Goal: Communication & Community: Answer question/provide support

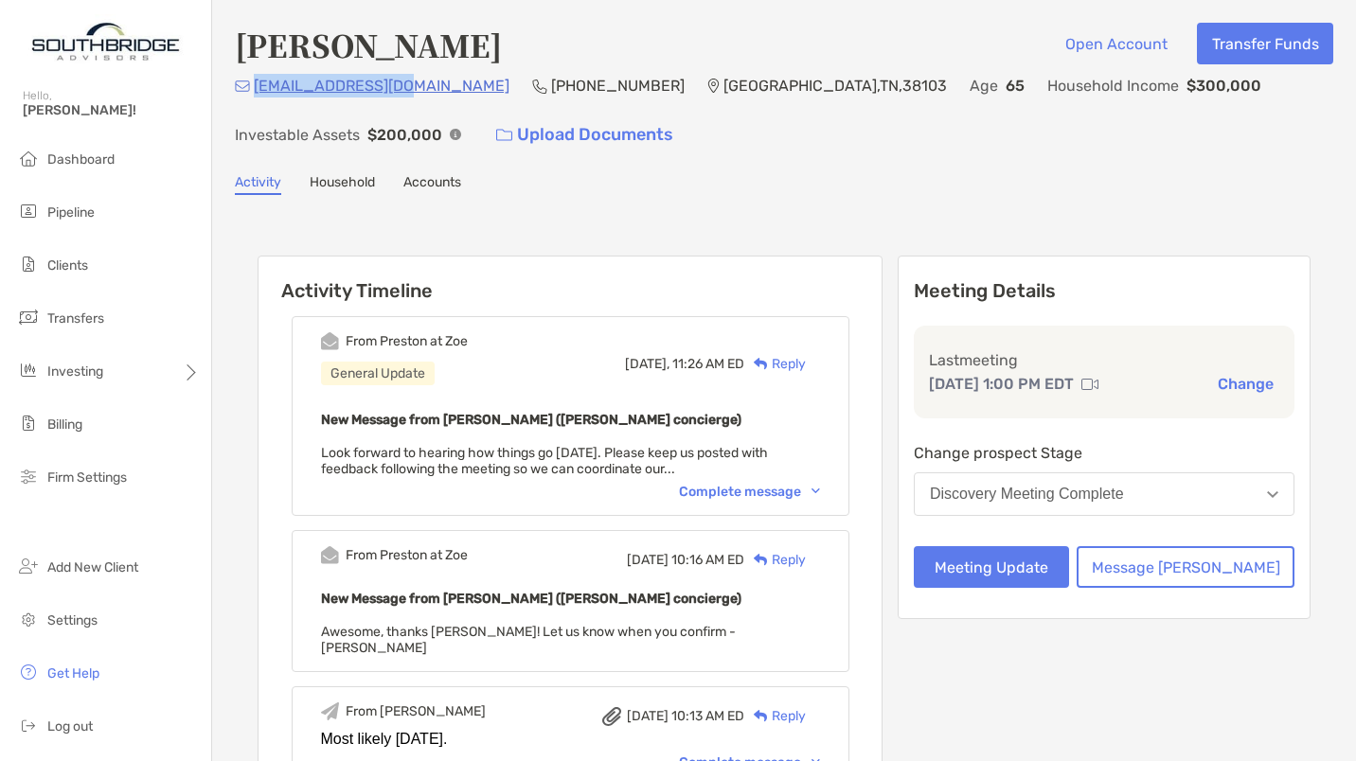
drag, startPoint x: 403, startPoint y: 94, endPoint x: 254, endPoint y: 91, distance: 149.6
click at [254, 91] on div "texclerk@gmail.com (615) 454-7676 Memphis , TN , 38103 Age 65 Household Income …" at bounding box center [784, 114] width 1098 height 81
copy p "texclerk@gmail.com"
click at [806, 361] on div "Reply" at bounding box center [775, 364] width 62 height 20
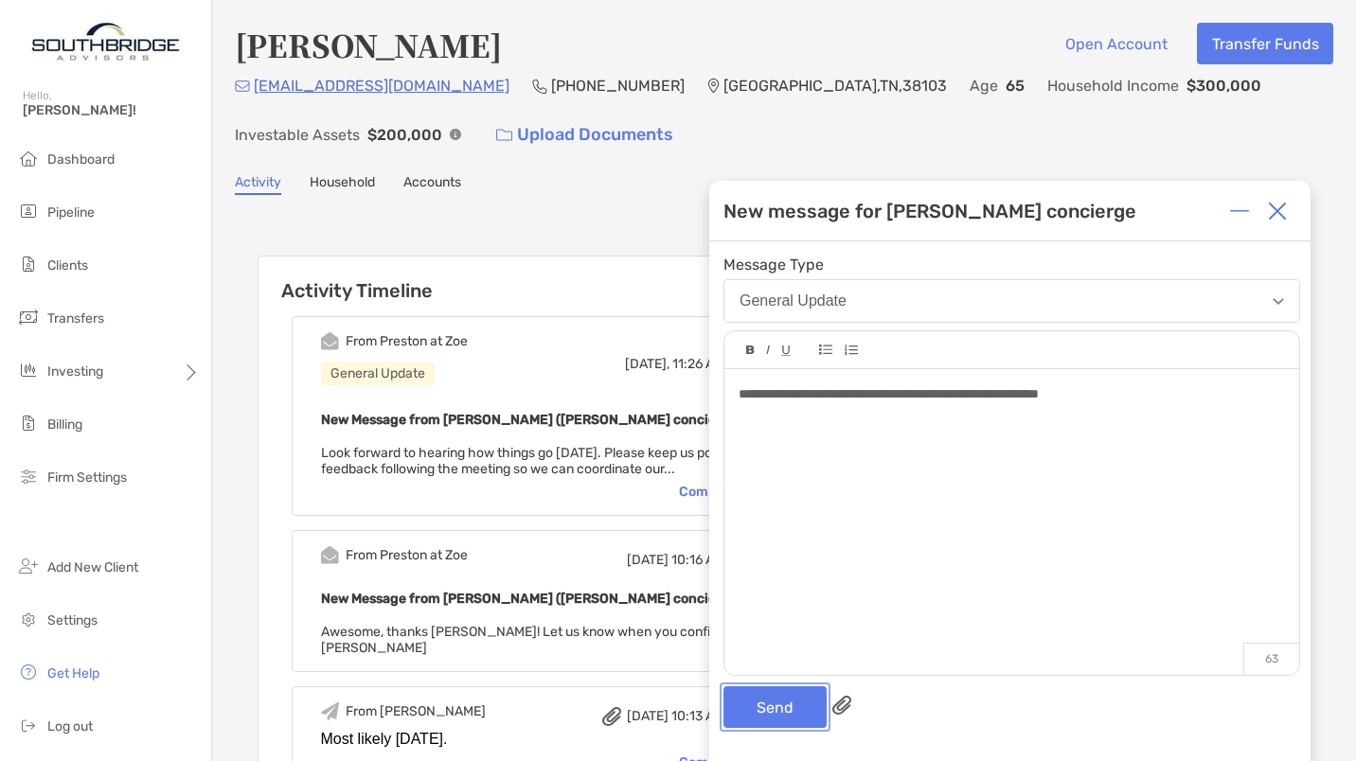
click at [768, 712] on button "Send" at bounding box center [774, 708] width 103 height 42
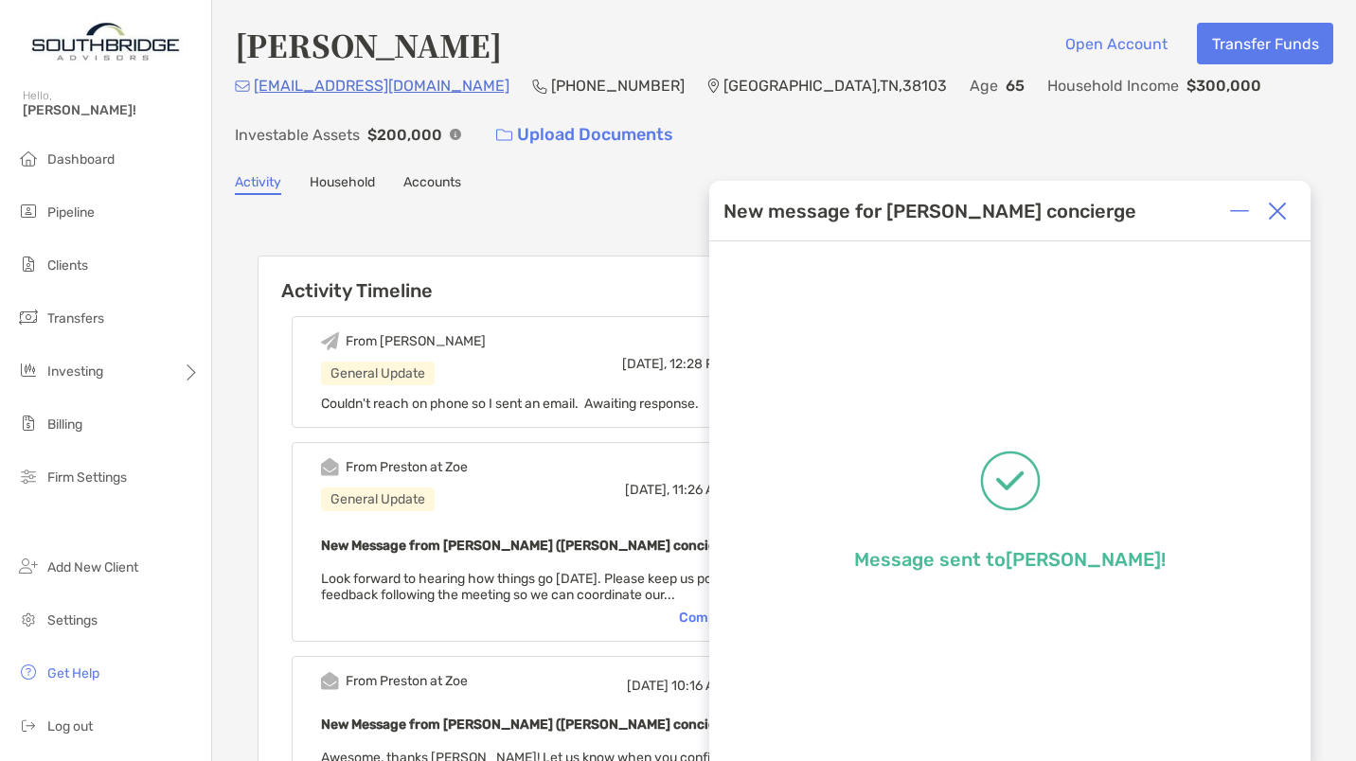
click at [1283, 210] on img at bounding box center [1277, 211] width 19 height 19
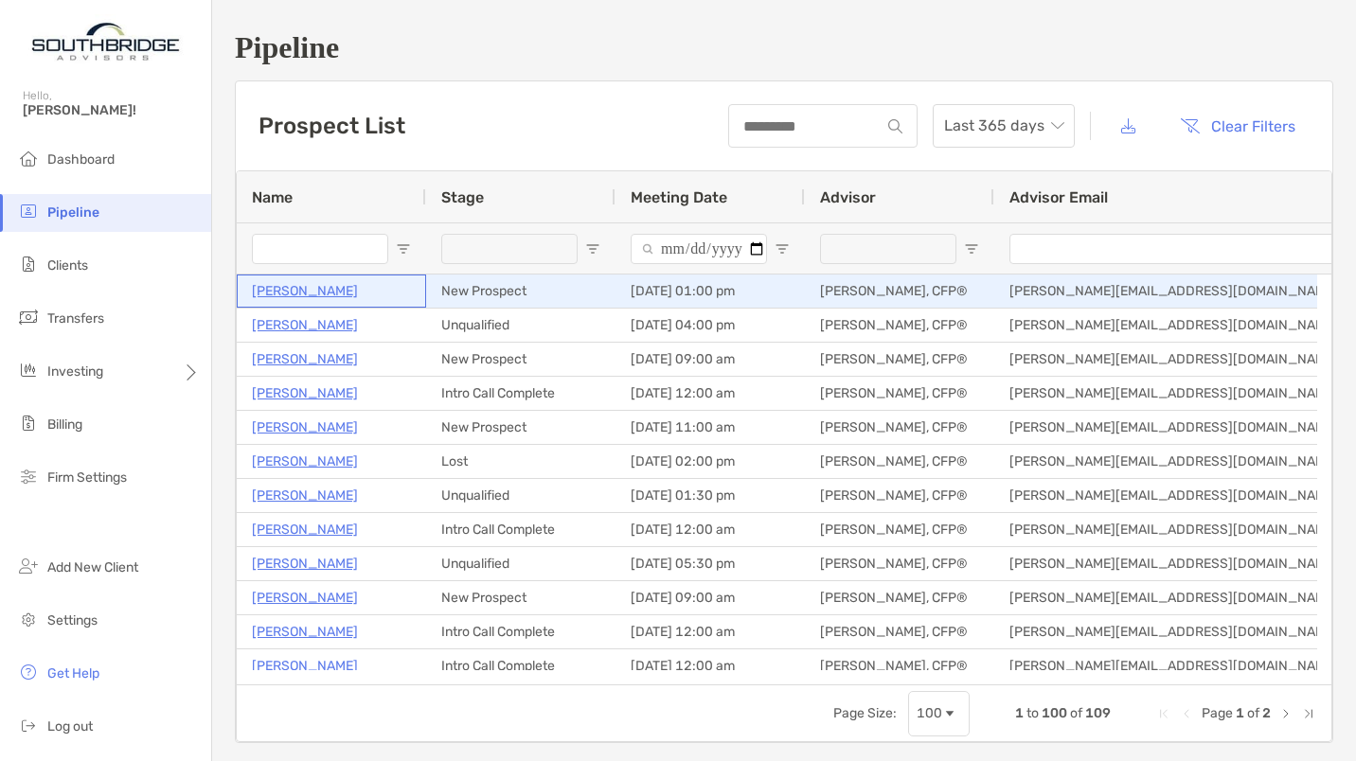
click at [319, 286] on p "[PERSON_NAME]" at bounding box center [305, 291] width 106 height 24
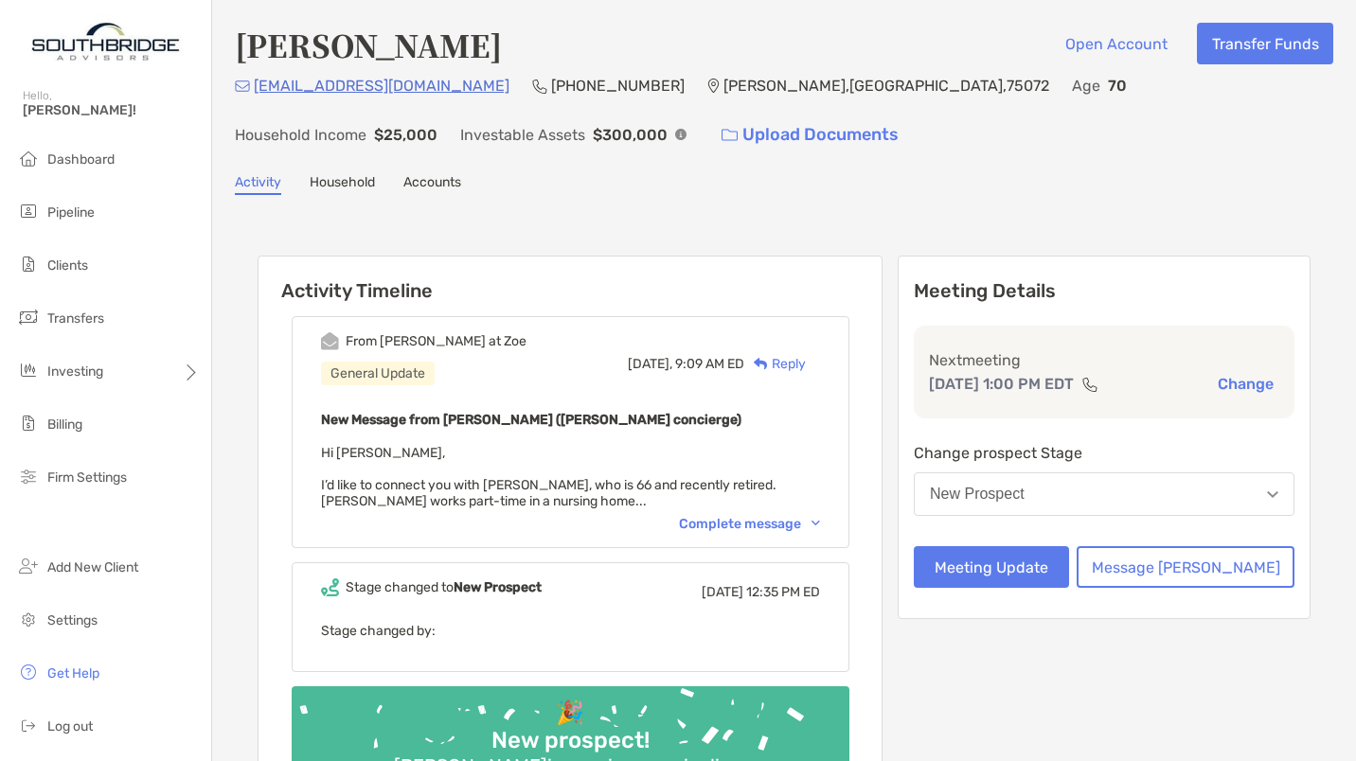
click at [726, 522] on div "Complete message" at bounding box center [749, 524] width 141 height 16
